Goal: Transaction & Acquisition: Purchase product/service

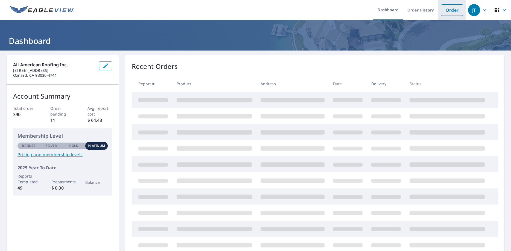
click at [452, 9] on link "Order" at bounding box center [452, 9] width 22 height 11
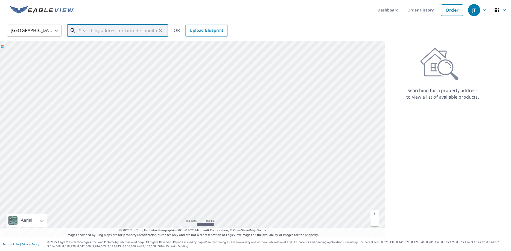
click at [103, 30] on input "text" at bounding box center [118, 30] width 78 height 15
click at [98, 27] on input "text" at bounding box center [118, 30] width 78 height 15
click at [90, 46] on span "2374 Crombie Ct" at bounding box center [121, 46] width 86 height 7
type input "2374 Crombie Ct Westlake Village, CA 91361"
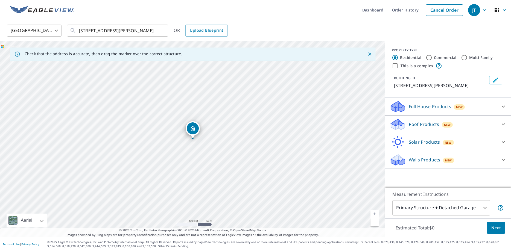
click at [414, 124] on p "Roof Products" at bounding box center [423, 124] width 30 height 7
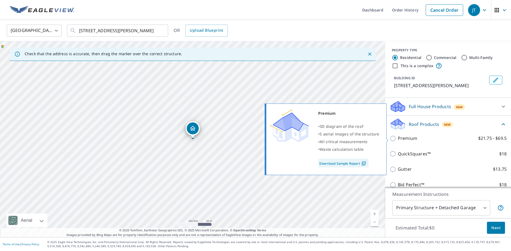
click at [393, 138] on input "Premium $21.75 - $69.5" at bounding box center [393, 138] width 8 height 7
checkbox input "true"
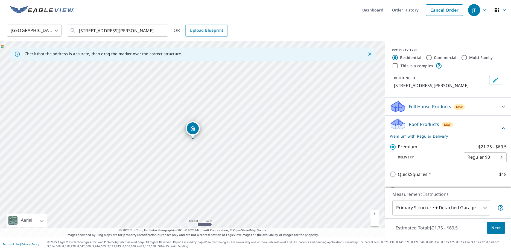
click at [496, 227] on span "Next" at bounding box center [495, 228] width 9 height 7
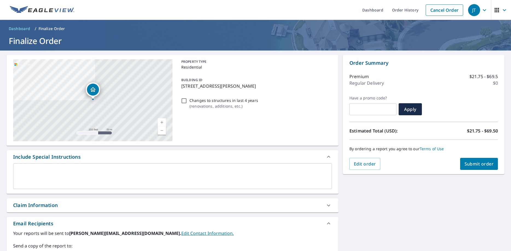
click at [474, 165] on span "Submit order" at bounding box center [478, 164] width 29 height 6
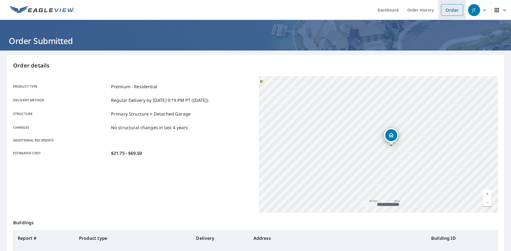
click at [451, 8] on link "Order" at bounding box center [452, 9] width 22 height 11
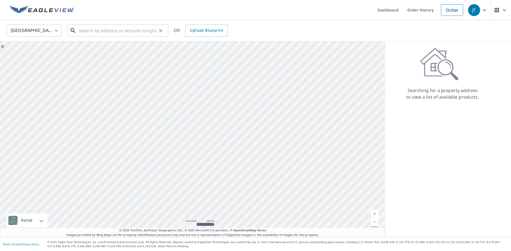
click at [110, 31] on input "text" at bounding box center [118, 30] width 78 height 15
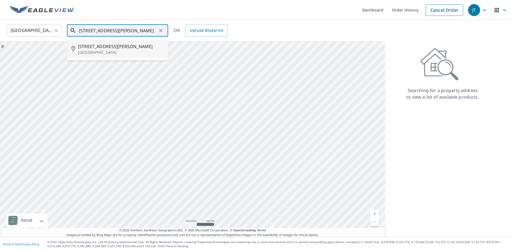
click at [91, 50] on p "Westlake Village, CA 91361" at bounding box center [121, 52] width 86 height 5
type input "2390 Crombie Ct Westlake Village, CA 91361"
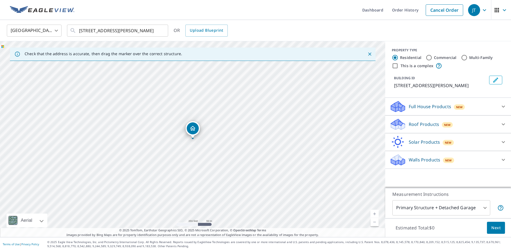
click at [397, 125] on icon at bounding box center [398, 122] width 14 height 7
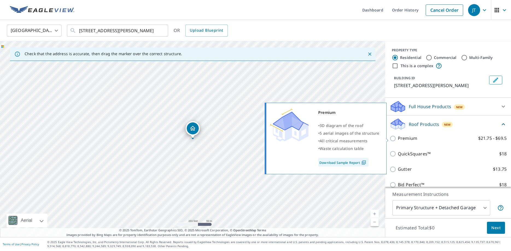
click at [394, 139] on input "Premium $21.75 - $69.5" at bounding box center [393, 138] width 8 height 7
checkbox input "true"
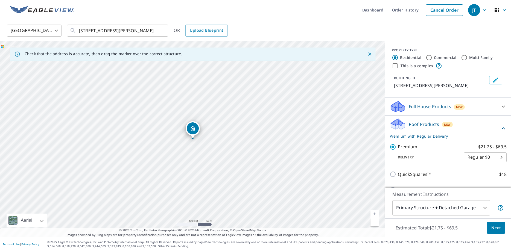
click at [499, 230] on span "Next" at bounding box center [495, 228] width 9 height 7
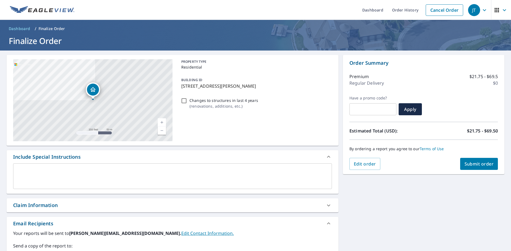
click at [96, 163] on div "Include Special Instructions" at bounding box center [173, 156] width 332 height 13
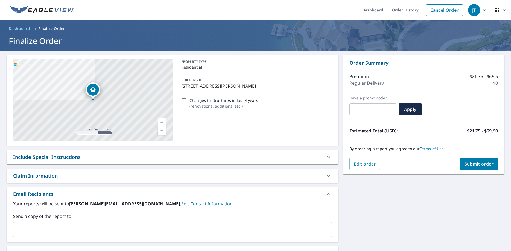
click at [81, 160] on div "Include Special Instructions" at bounding box center [167, 157] width 309 height 7
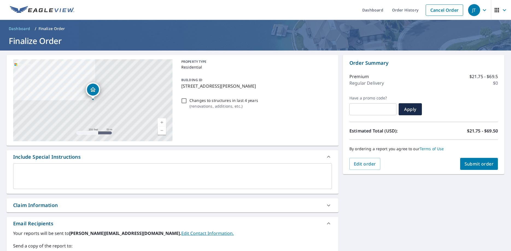
click at [55, 170] on textarea at bounding box center [172, 177] width 311 height 16
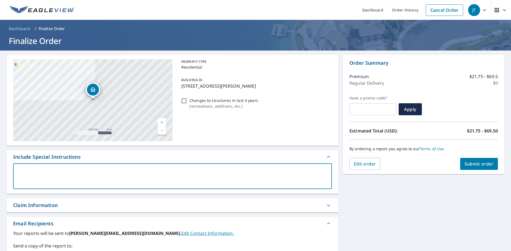
type textarea "I"
type textarea "x"
type textarea "I"
type textarea "x"
type textarea "I w"
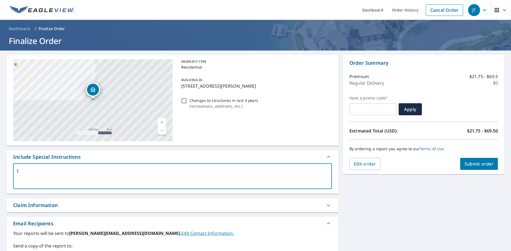
type textarea "x"
type textarea "I wa"
type textarea "x"
type textarea "I wan"
type textarea "x"
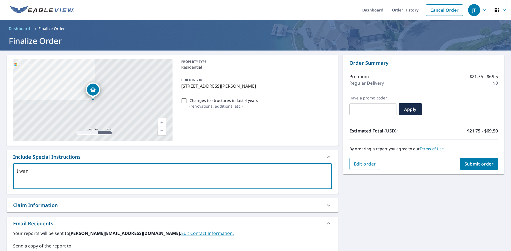
type textarea "I want"
type textarea "x"
type textarea "I wante"
type textarea "x"
type textarea "I wanted"
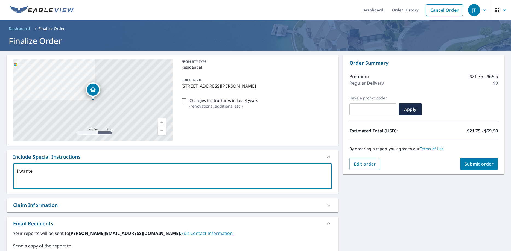
type textarea "x"
type textarea "I wanted"
type textarea "x"
type textarea "I wanted t"
type textarea "x"
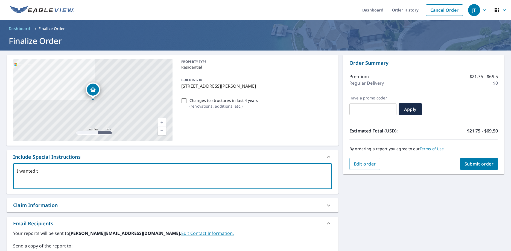
type textarea "I wanted th"
type textarea "x"
type textarea "I wanted the"
type textarea "x"
type textarea "I wanted the"
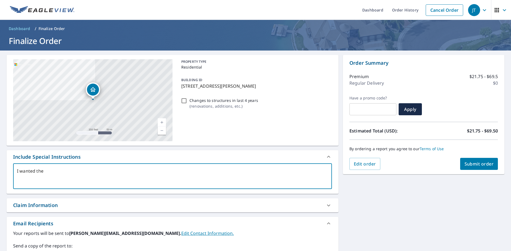
type textarea "x"
type textarea "I wanted the t"
type textarea "x"
type textarea "I wanted the tw"
type textarea "x"
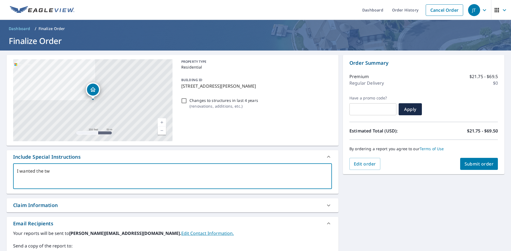
type textarea "I wanted the two"
type textarea "x"
type textarea "I wanted the two"
type textarea "x"
type textarea "I wanted the two u"
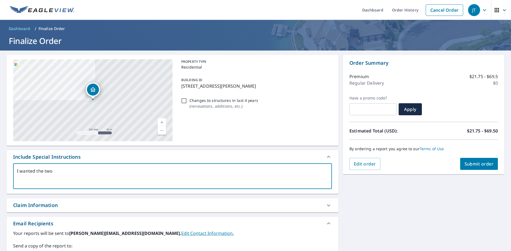
type textarea "x"
type textarea "I wanted the two un"
type textarea "x"
type textarea "I wanted the two uni"
type textarea "x"
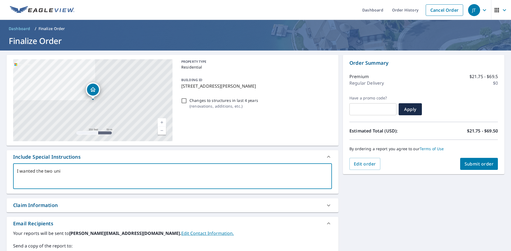
type textarea "I wanted the two unit"
type textarea "x"
type textarea "I wanted the two units"
type textarea "x"
type textarea "I wanted the two units"
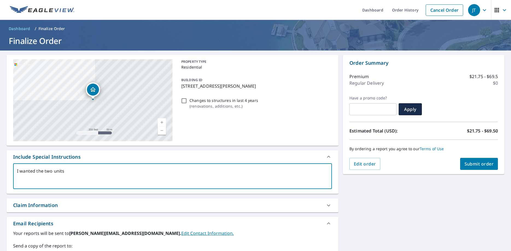
type textarea "x"
type textarea "I wanted the two units o"
type textarea "x"
type textarea "I wanted the two units on"
type textarea "x"
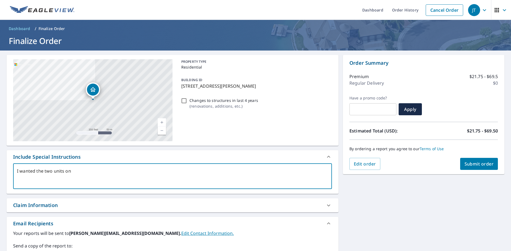
type textarea "I wanted the two units on"
type textarea "x"
type textarea "I wanted the two units on o"
type textarea "x"
type textarea "I wanted the two units on on"
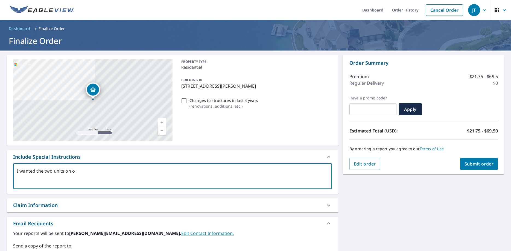
type textarea "x"
type textarea "I wanted the two units on one"
type textarea "x"
type textarea "I wanted the two units on one"
type textarea "x"
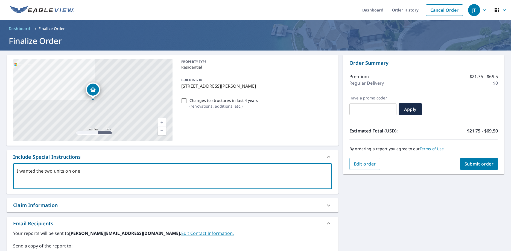
type textarea "I wanted the two units on one r"
type textarea "x"
type textarea "I wanted the two units on one re"
type textarea "x"
type textarea "I wanted the two units on one rep"
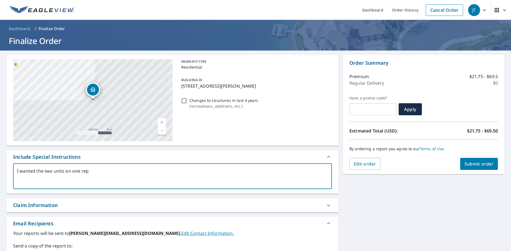
type textarea "x"
type textarea "I wanted the two units on one repo"
type textarea "x"
type textarea "I wanted the two units on one repor"
type textarea "x"
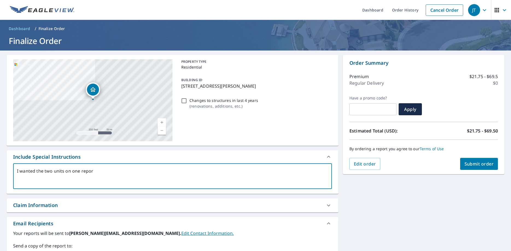
type textarea "I wanted the two units on one report"
type textarea "x"
type textarea "I wanted the two units on one report"
click at [477, 166] on span "Submit order" at bounding box center [478, 164] width 29 height 6
type textarea "x"
